Goal: Information Seeking & Learning: Find contact information

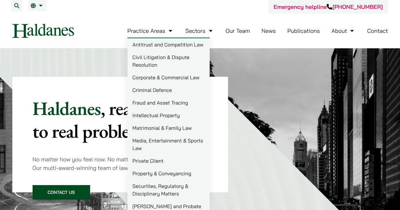
click at [162, 128] on link "Matrimonial & Family Law" at bounding box center [168, 128] width 82 height 13
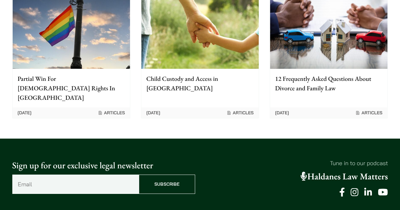
scroll to position [937, 0]
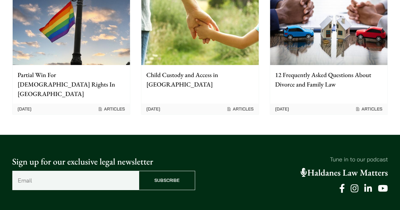
click at [366, 184] on icon at bounding box center [368, 188] width 8 height 9
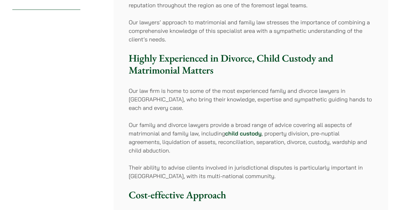
scroll to position [0, 0]
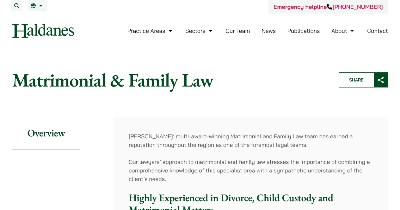
click at [380, 33] on link "Contact" at bounding box center [377, 30] width 21 height 7
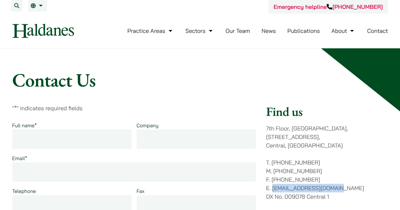
drag, startPoint x: 346, startPoint y: 181, endPoint x: 272, endPoint y: 182, distance: 73.7
click at [272, 182] on p "T. (852) 2868 1234 M. (852) 9763 5524 F. (852) 2845 1637 E. enquiries@haldanes.…" at bounding box center [327, 179] width 122 height 43
copy p "[EMAIL_ADDRESS][DOMAIN_NAME]"
